Goal: Find contact information: Find contact information

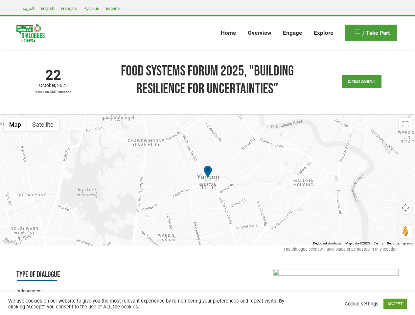
click at [207, 158] on div at bounding box center [207, 180] width 415 height 131
click at [362, 82] on link "Contact Convenor" at bounding box center [361, 81] width 39 height 13
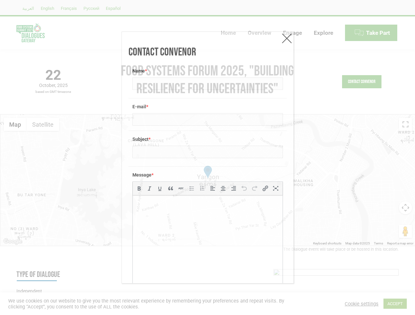
click at [208, 180] on div "Message * b i link b-quote del ins img ul ol li code more close tags" at bounding box center [207, 236] width 158 height 138
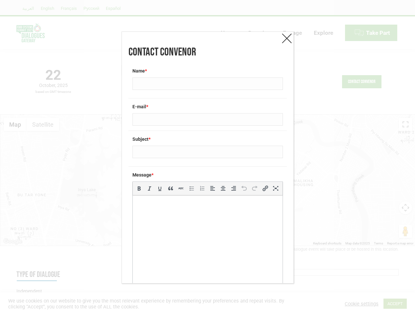
click at [208, 180] on div "Message * b i link b-quote del ins img ul ol li code more close tags" at bounding box center [207, 236] width 158 height 138
click at [208, 173] on label "Message *" at bounding box center [207, 175] width 150 height 7
click at [15, 125] on div "Contact Convenor Name * E-mail * Subject * Message * b i link b-quote del ins i…" at bounding box center [207, 157] width 415 height 315
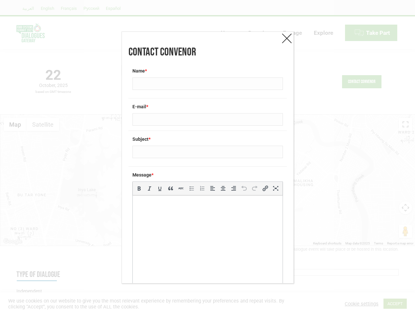
click at [43, 125] on div "Contact Convenor Name * E-mail * Subject * Message * b i link b-quote del ins i…" at bounding box center [207, 157] width 415 height 315
